Goal: Task Accomplishment & Management: Use online tool/utility

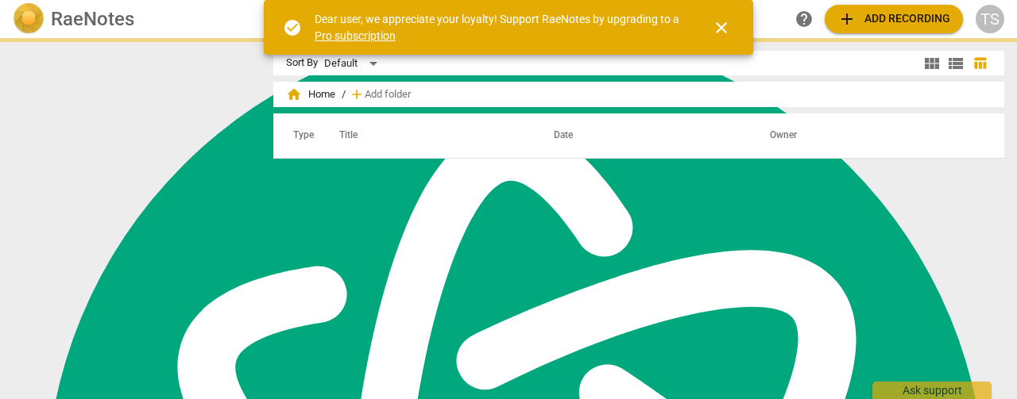
scroll to position [688, 0]
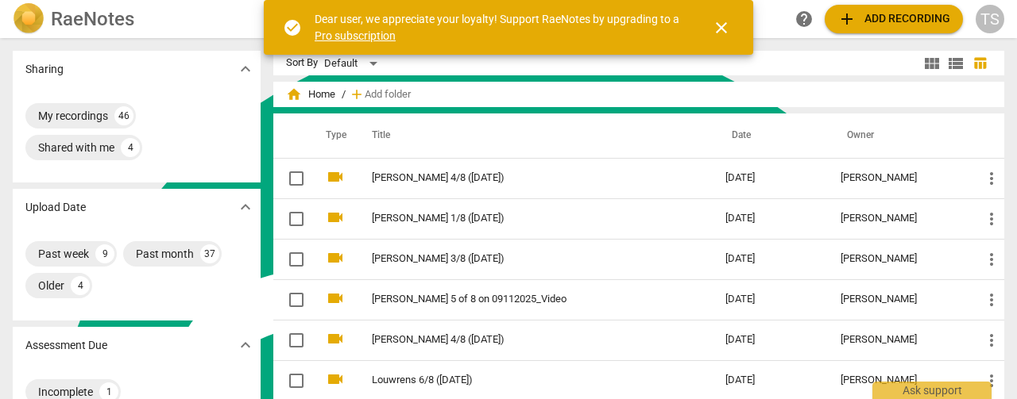
click at [729, 36] on span "close" at bounding box center [721, 27] width 19 height 19
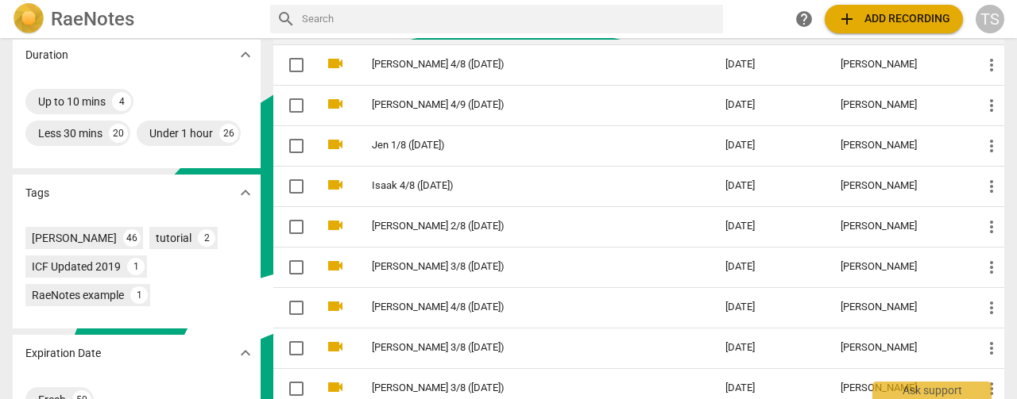
scroll to position [0, 0]
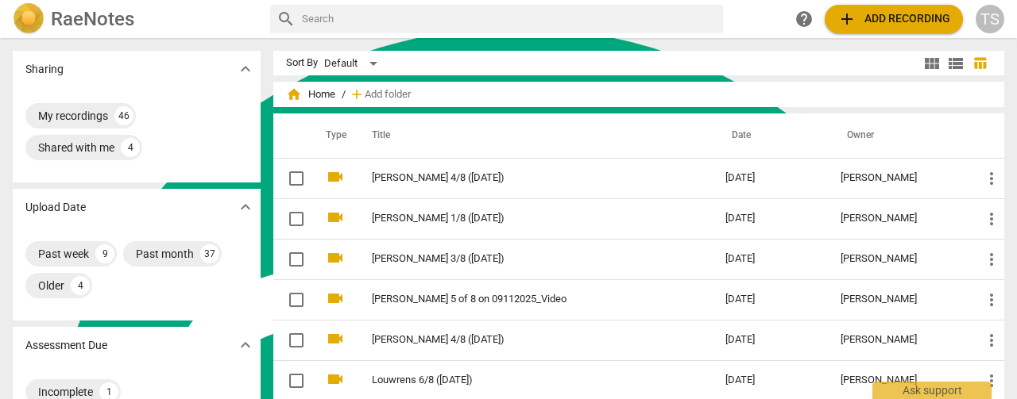
click at [858, 5] on button "add Add recording" at bounding box center [893, 19] width 138 height 29
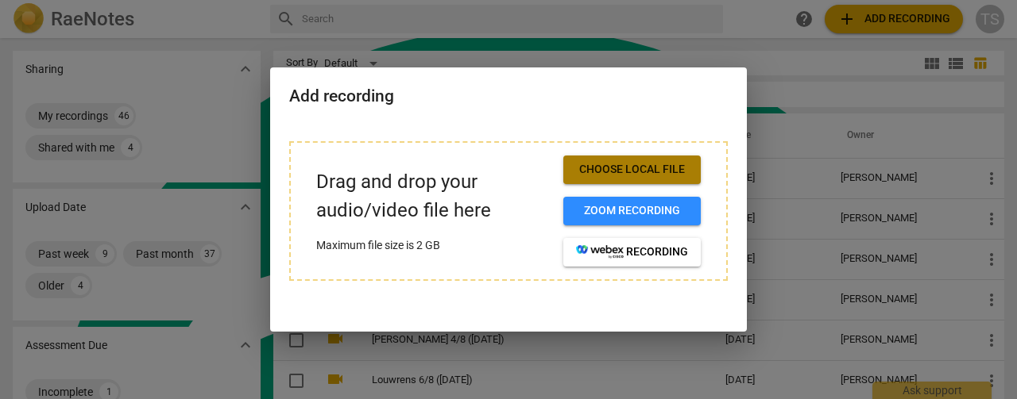
click at [616, 177] on span "Choose local file" at bounding box center [632, 170] width 112 height 16
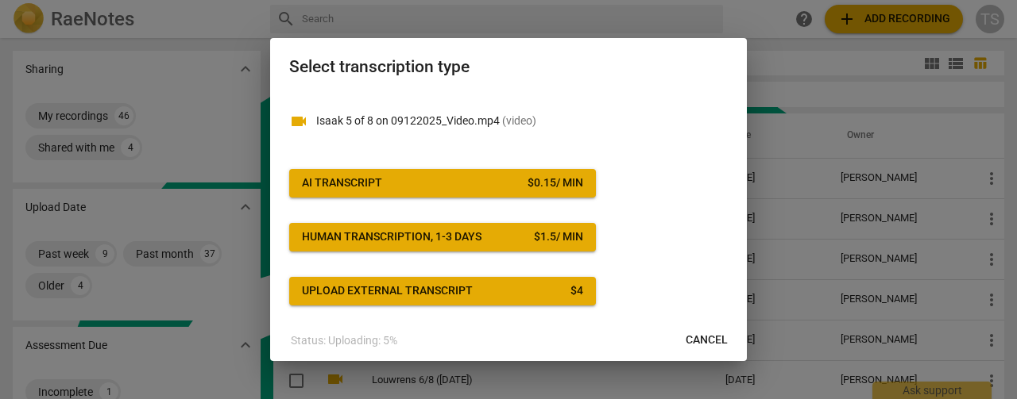
click at [499, 182] on span "AI Transcript $ 0.15 / min" at bounding box center [442, 184] width 281 height 16
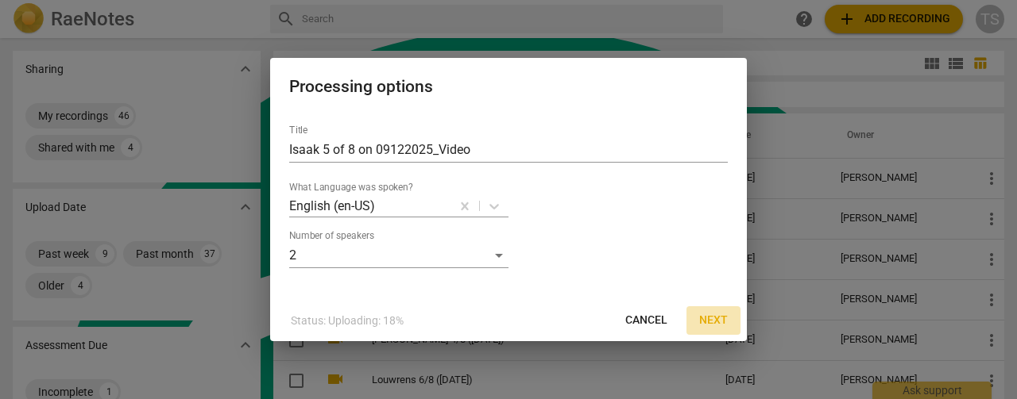
click at [713, 322] on span "Next" at bounding box center [713, 321] width 29 height 16
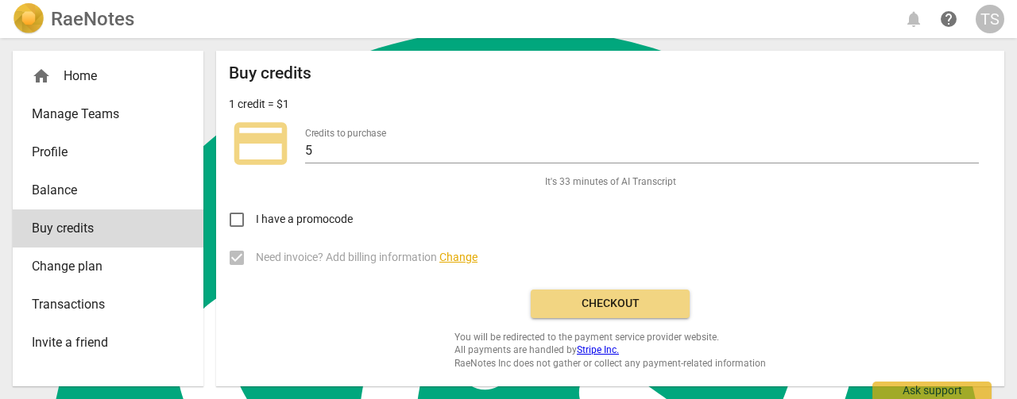
click at [629, 299] on span "Checkout" at bounding box center [609, 304] width 133 height 16
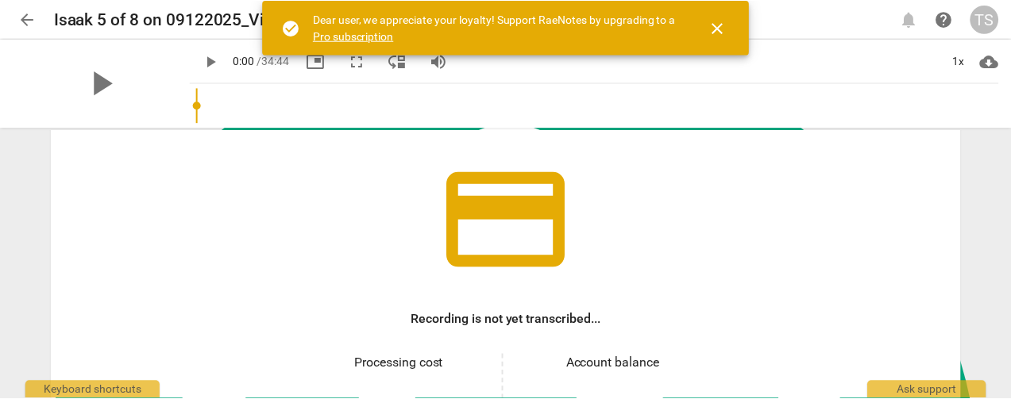
scroll to position [238, 0]
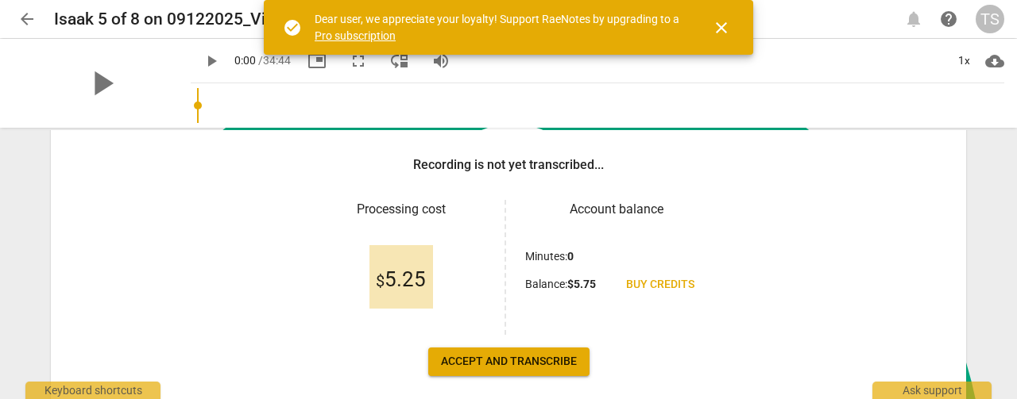
click at [534, 356] on span "Accept and transcribe" at bounding box center [509, 362] width 136 height 16
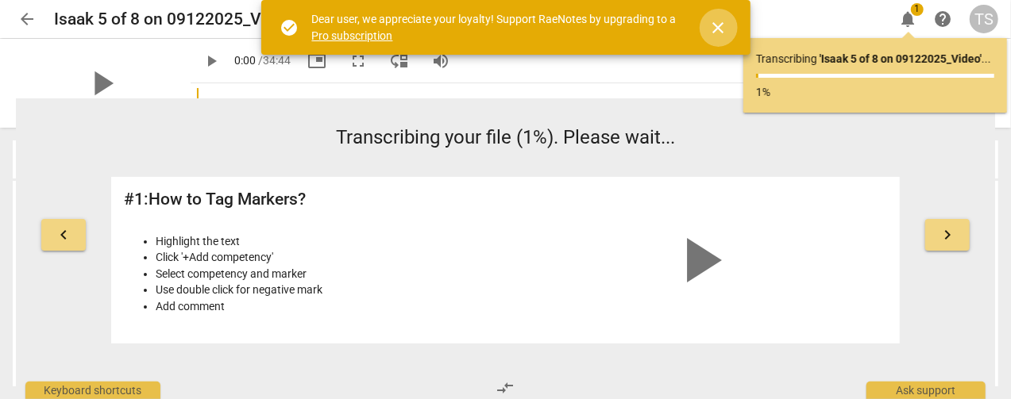
click at [723, 27] on span "close" at bounding box center [718, 27] width 19 height 19
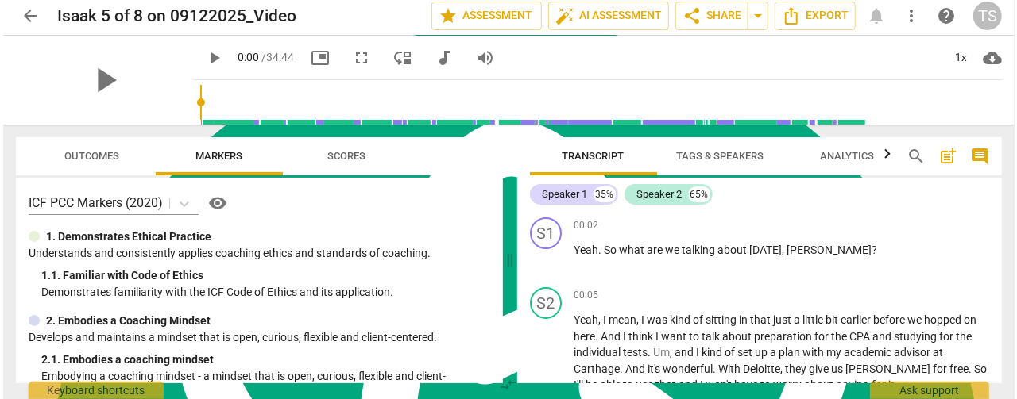
scroll to position [0, 0]
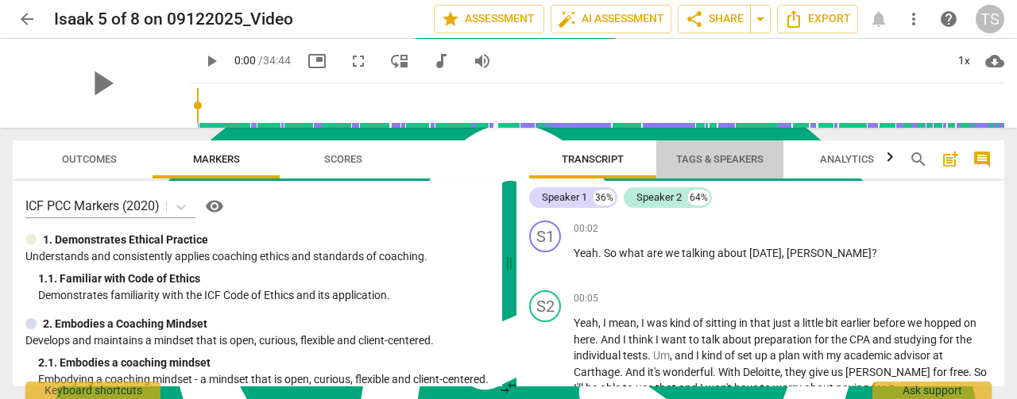
click at [710, 152] on span "Tags & Speakers" at bounding box center [719, 159] width 125 height 21
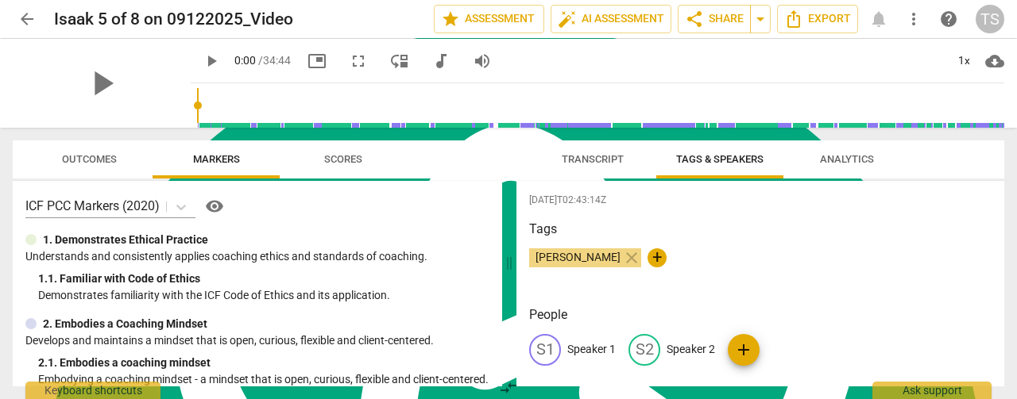
click at [597, 355] on p "Speaker 1" at bounding box center [591, 350] width 48 height 17
type textarea "Speaker 1"
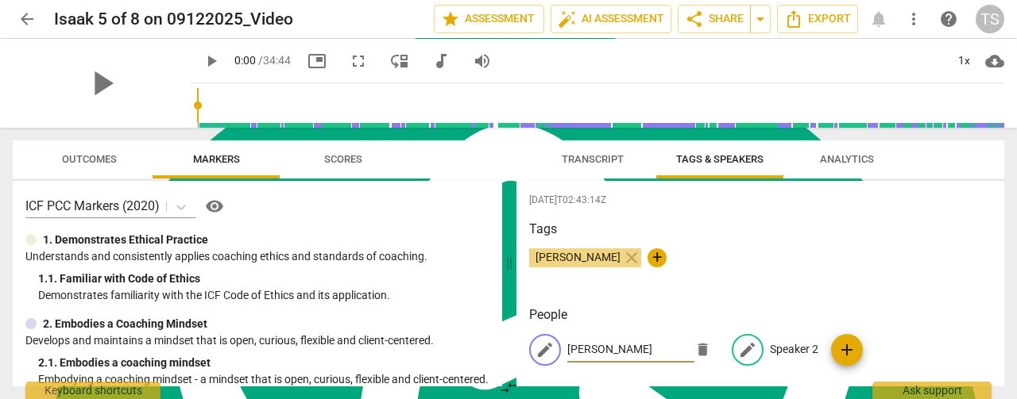
type input "[PERSON_NAME]"
click at [774, 349] on p "Speaker 2" at bounding box center [794, 350] width 48 height 17
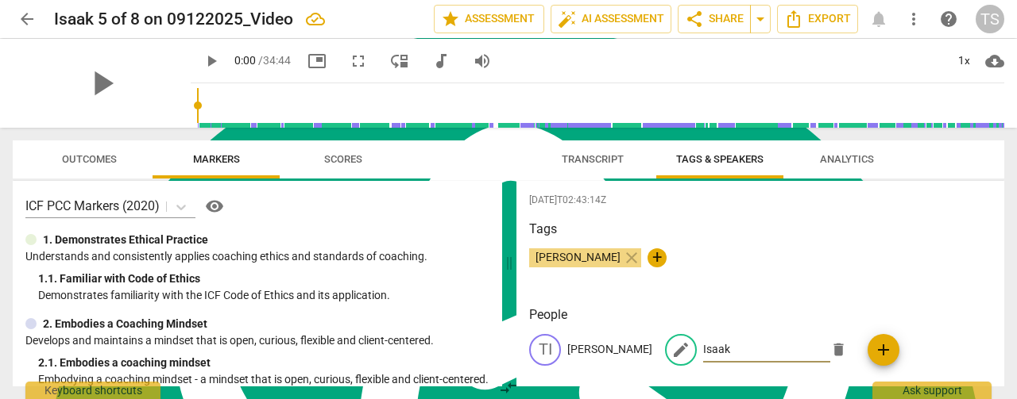
type input "Isaak"
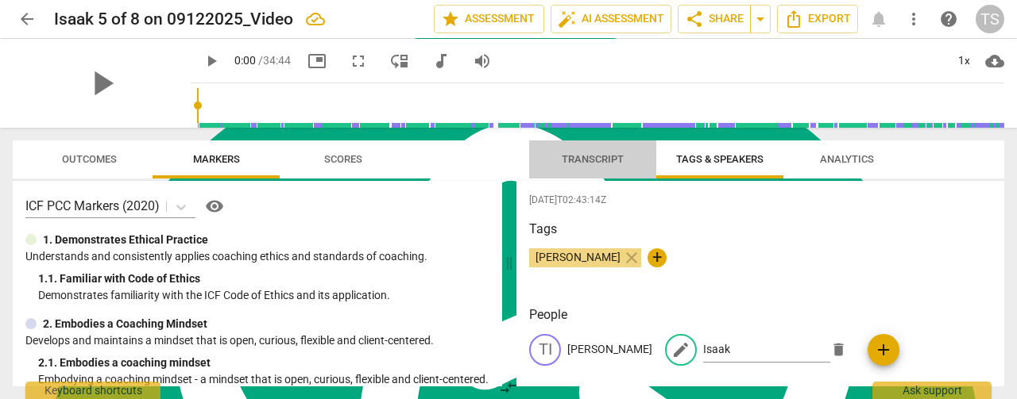
click at [583, 161] on span "Transcript" at bounding box center [592, 159] width 62 height 12
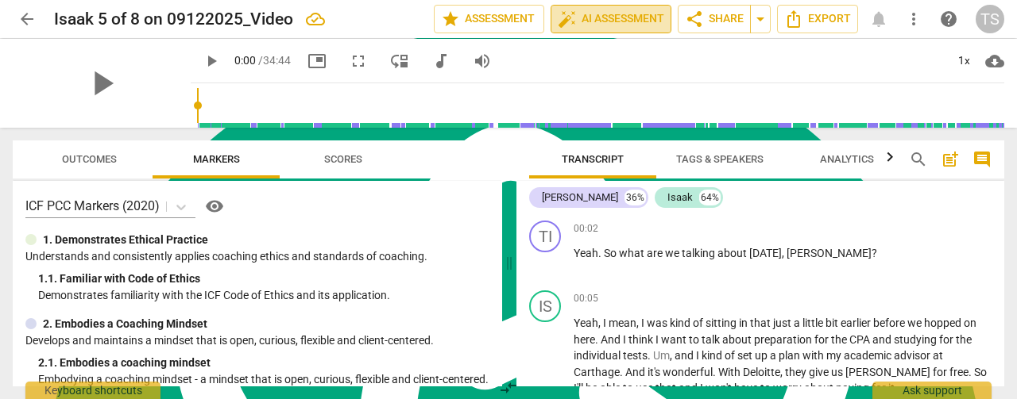
click at [610, 29] on button "auto_fix_high AI Assessment" at bounding box center [610, 19] width 121 height 29
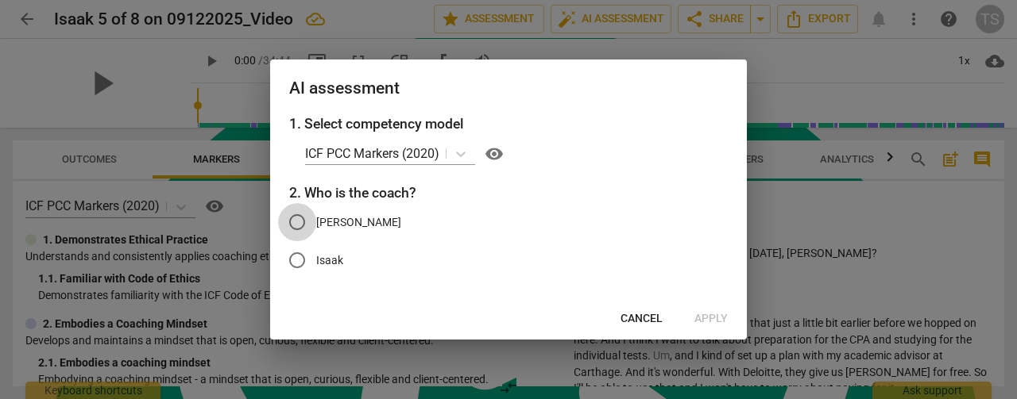
click at [295, 225] on input "[PERSON_NAME]" at bounding box center [297, 222] width 38 height 38
radio input "true"
click at [709, 323] on span "Apply" at bounding box center [710, 319] width 33 height 16
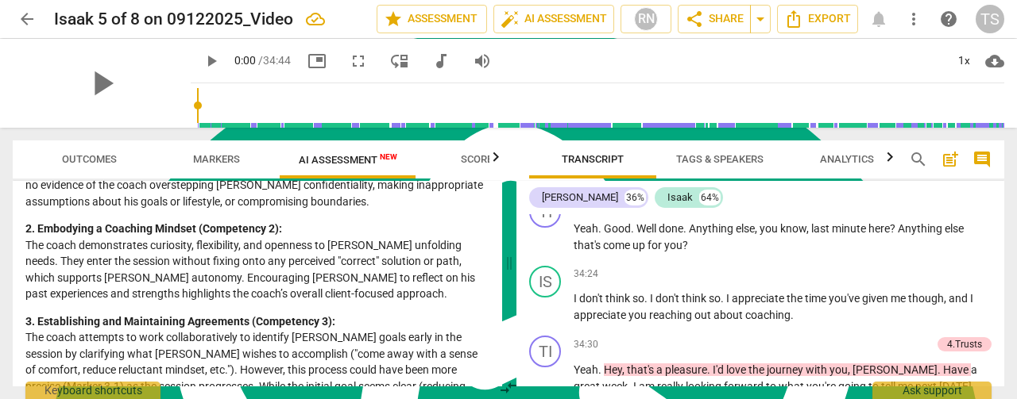
scroll to position [9085, 0]
